Goal: Transaction & Acquisition: Download file/media

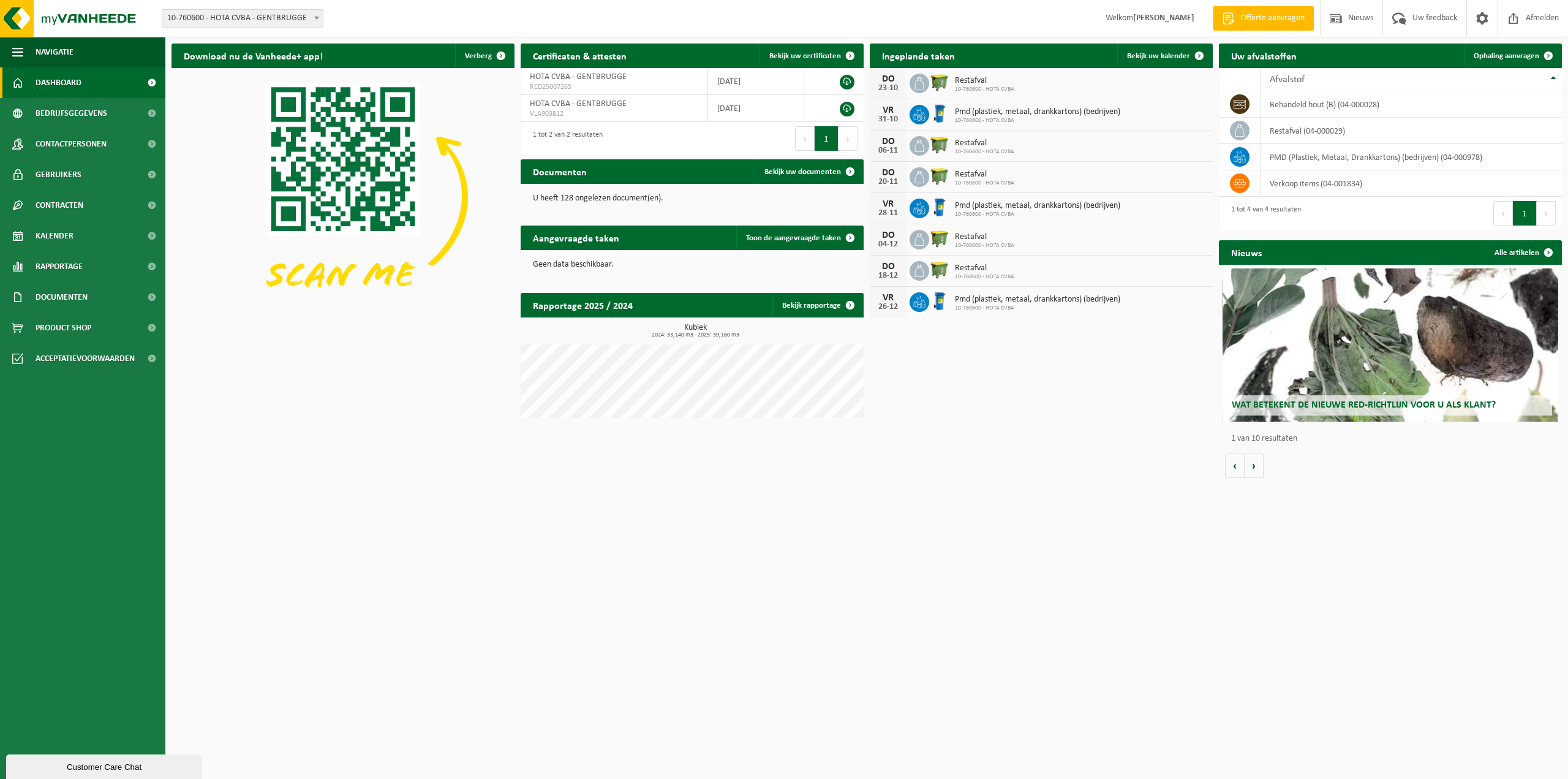
click at [986, 434] on div "Download nu de Vanheede+ app! Verberg Certificaten & attesten Bekijk uw certifi…" at bounding box center [867, 260] width 1397 height 446
click at [90, 116] on span "Bedrijfsgegevens" at bounding box center [71, 113] width 72 height 31
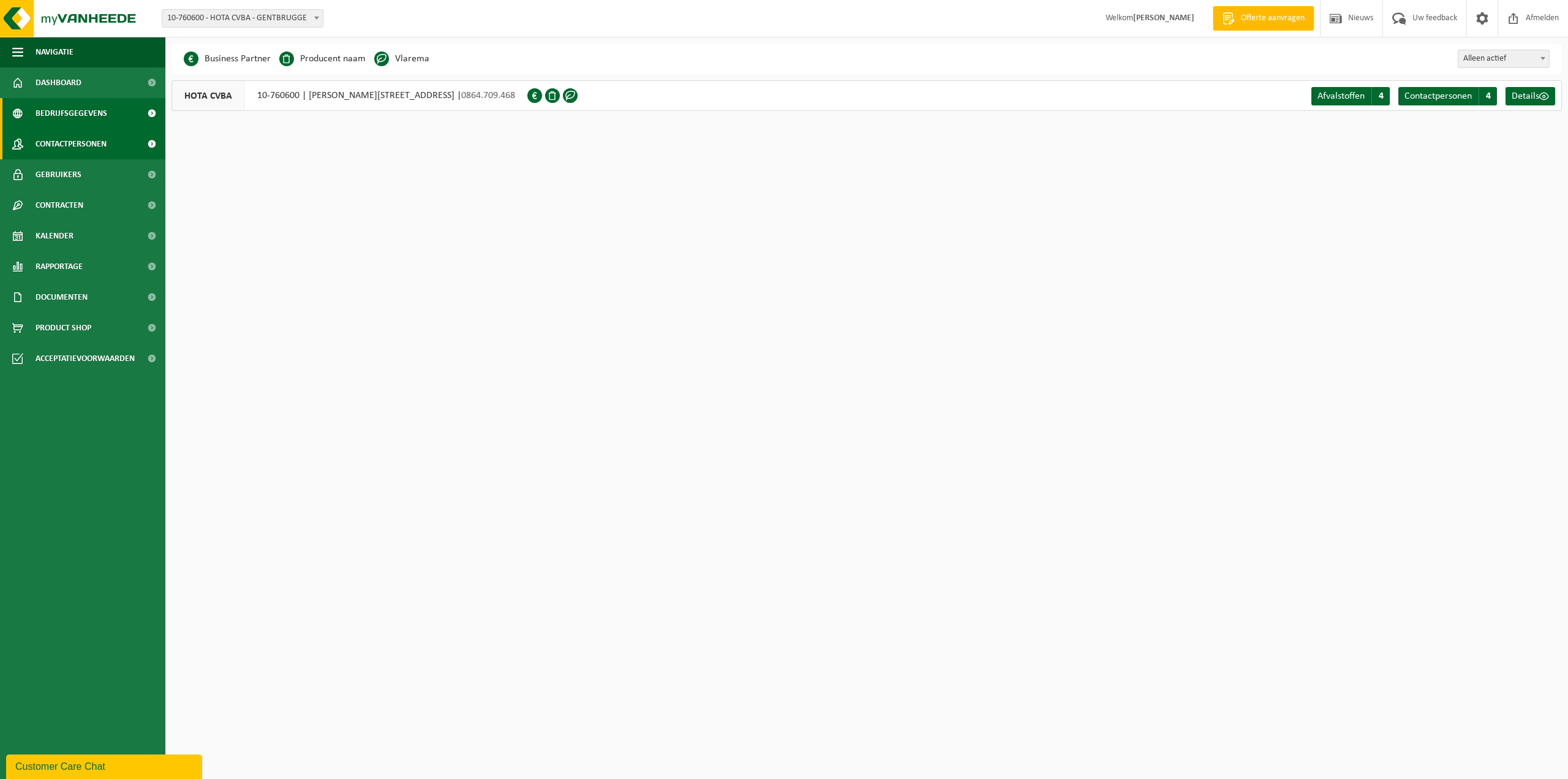
click at [86, 142] on span "Contactpersonen" at bounding box center [70, 143] width 71 height 31
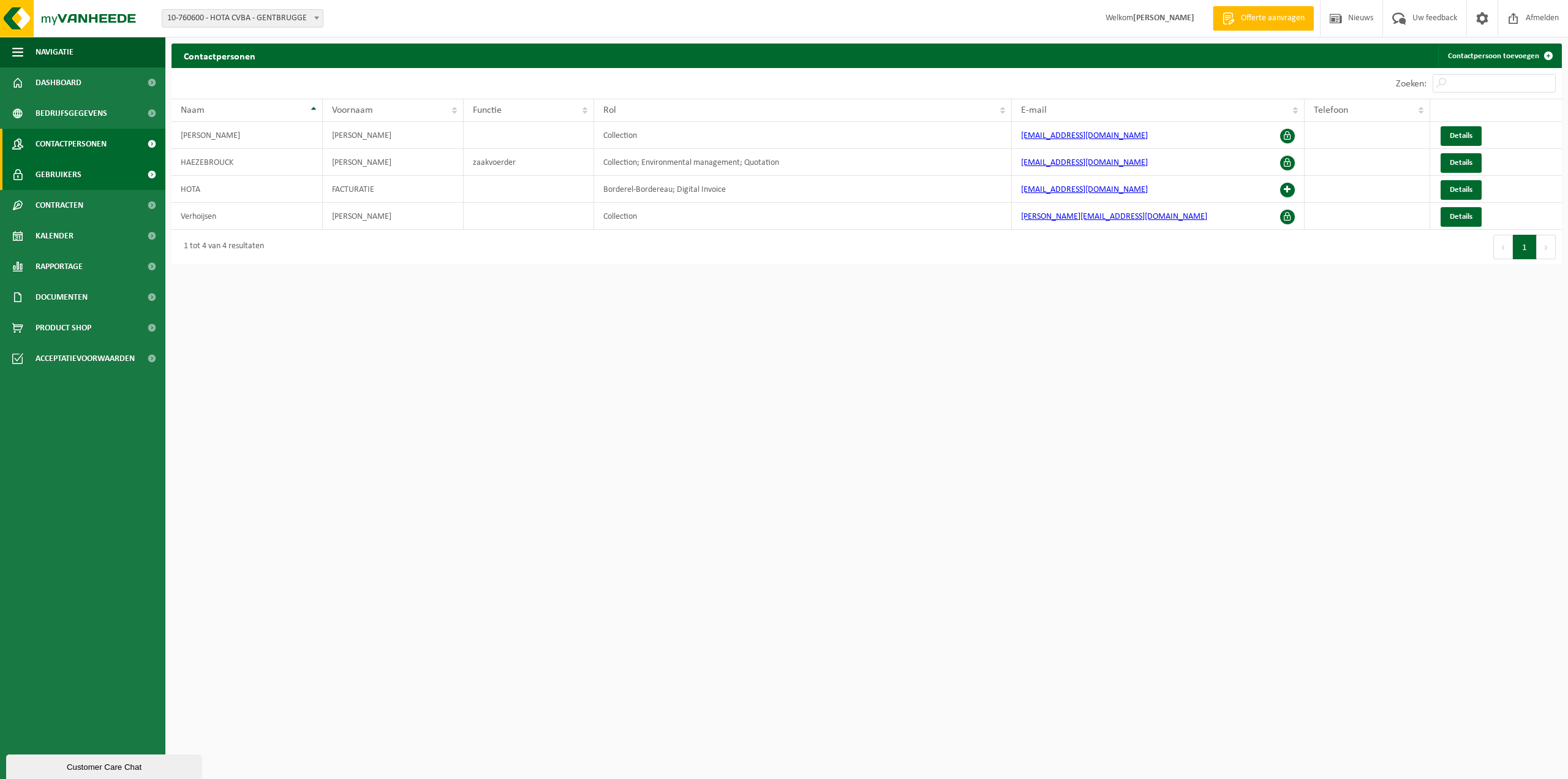
click at [80, 175] on link "Gebruikers" at bounding box center [83, 174] width 165 height 31
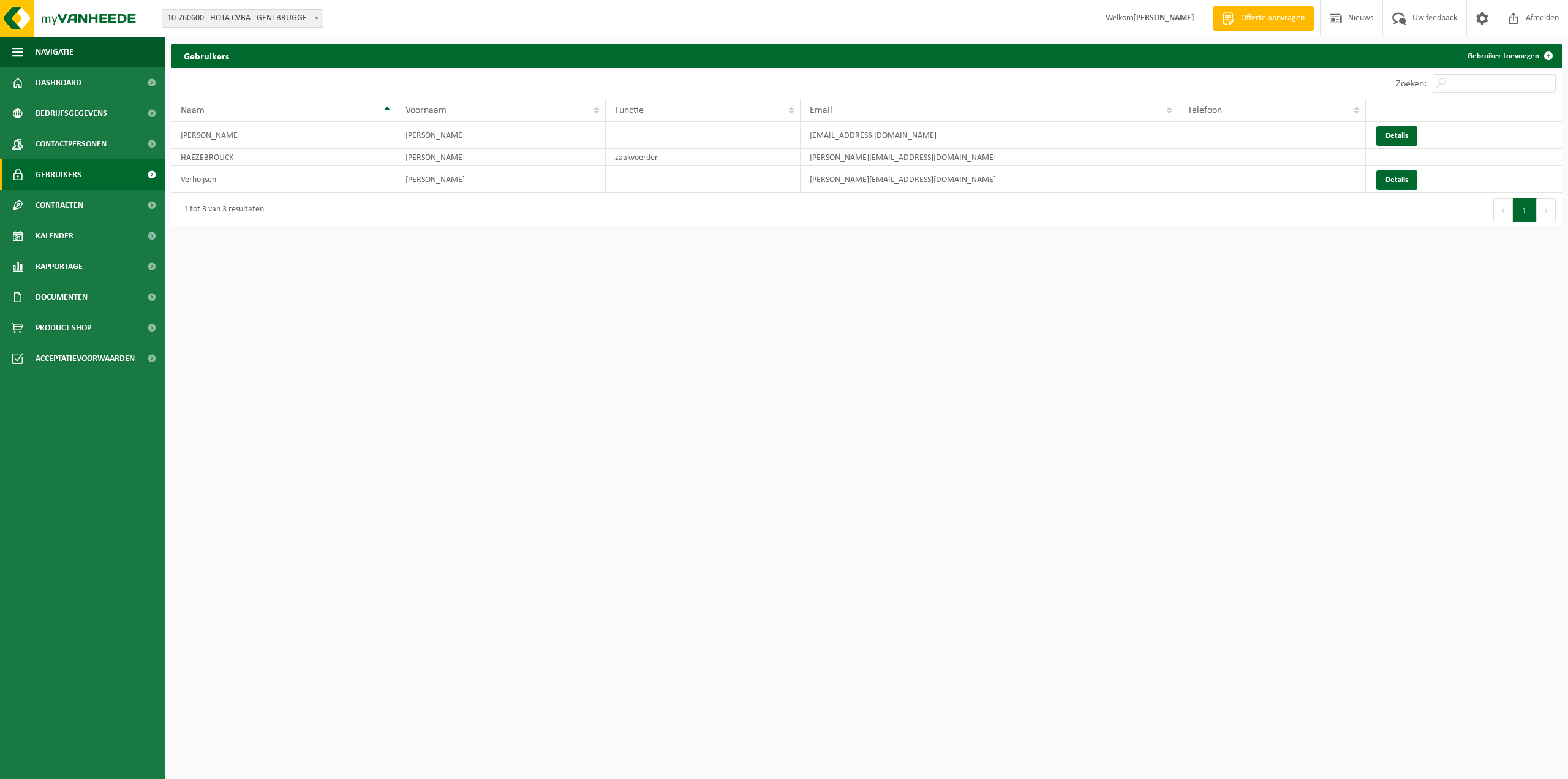
click at [83, 211] on span "Contracten" at bounding box center [59, 205] width 47 height 31
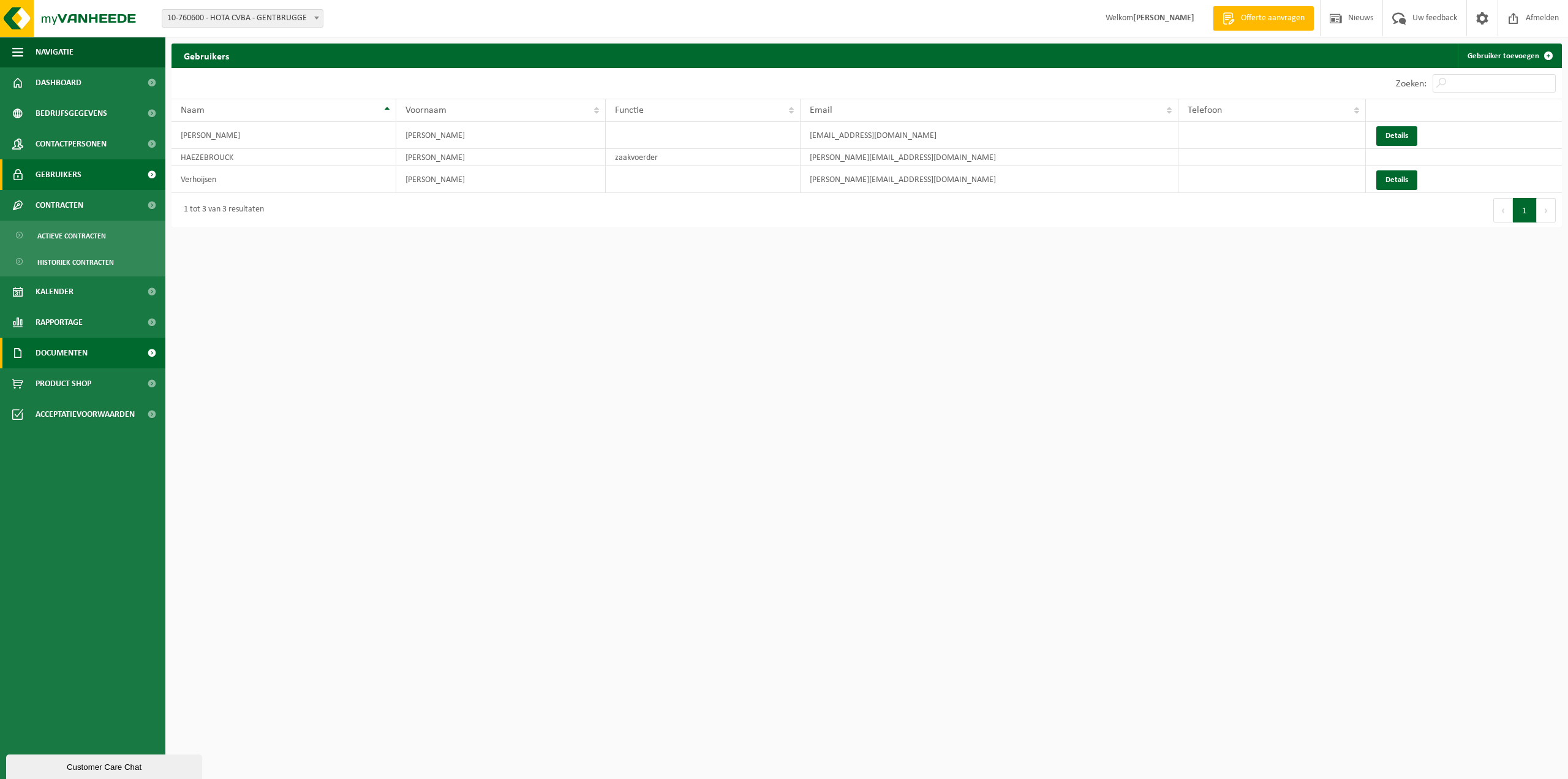
click at [94, 361] on link "Documenten" at bounding box center [83, 353] width 165 height 31
click at [95, 376] on link "Facturen" at bounding box center [82, 382] width 159 height 23
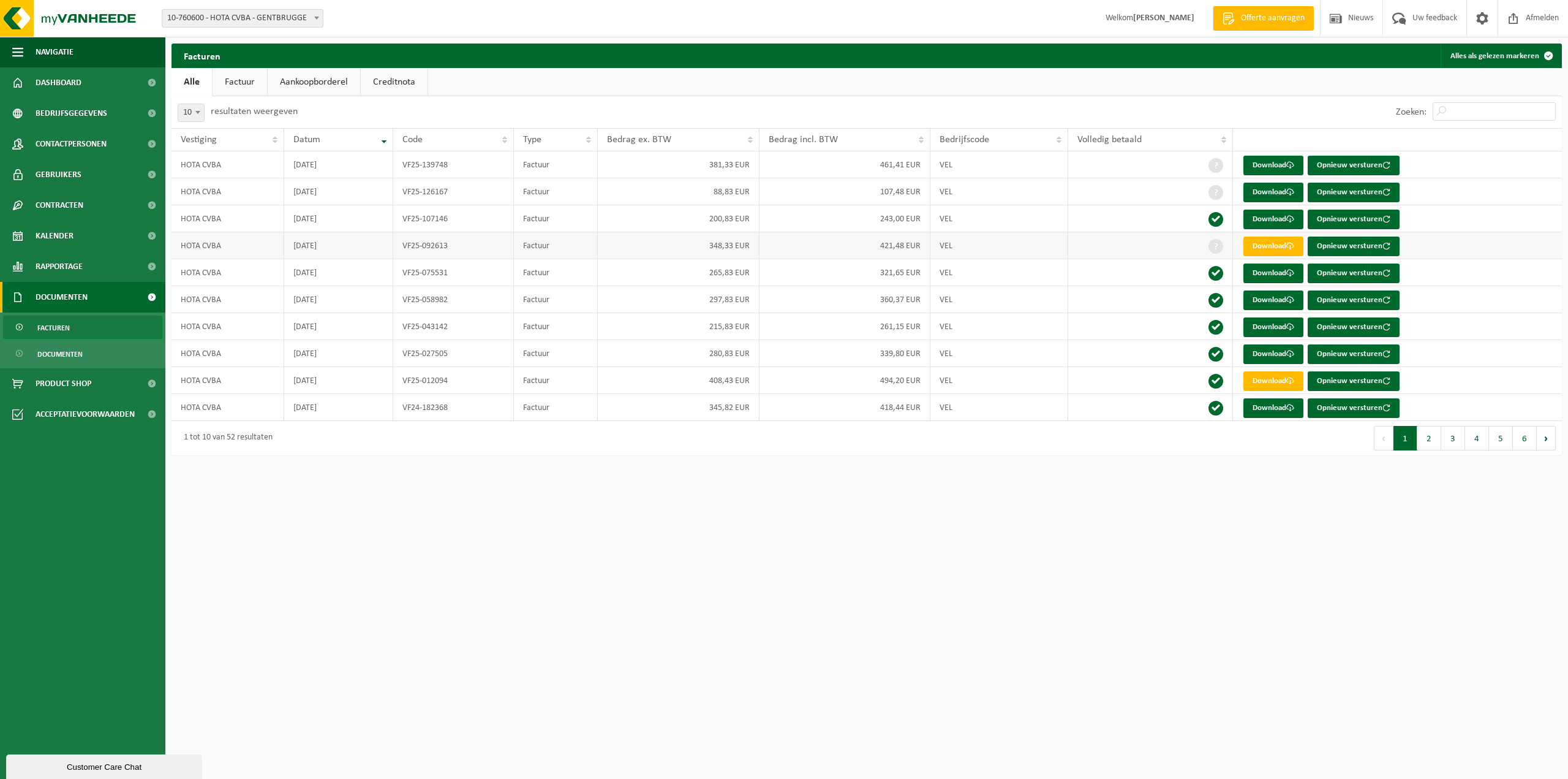
click at [819, 248] on td "421,48 EUR" at bounding box center [845, 245] width 171 height 27
click at [1285, 246] on link "Download" at bounding box center [1274, 246] width 60 height 19
drag, startPoint x: 561, startPoint y: 665, endPoint x: 547, endPoint y: 525, distance: 140.7
click at [561, 665] on html "Vestiging: 10-760600 - HOTA CVBA - GENTBRUGGE 10-760600 - HOTA CVBA - GENTBRUGG…" at bounding box center [784, 390] width 1568 height 779
